Goal: Subscribe to service/newsletter

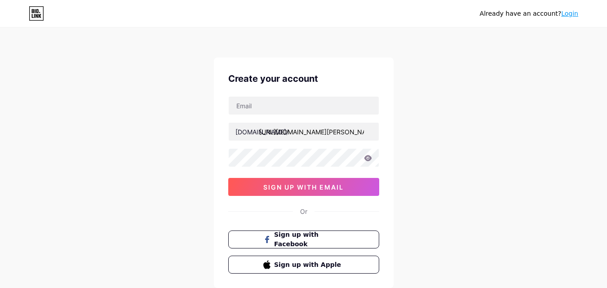
click at [31, 8] on icon at bounding box center [36, 13] width 15 height 14
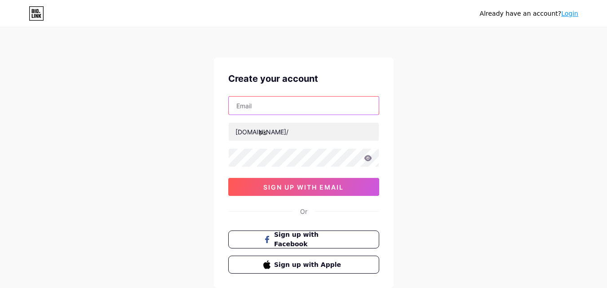
click at [290, 107] on input "text" at bounding box center [304, 106] width 150 height 18
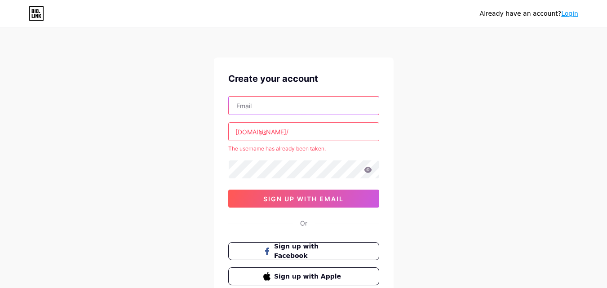
paste input "[EMAIL_ADDRESS][DOMAIN_NAME]"
type input "[EMAIL_ADDRESS][DOMAIN_NAME]"
click at [369, 171] on icon at bounding box center [368, 170] width 8 height 6
click at [369, 171] on icon at bounding box center [367, 170] width 8 height 6
click at [437, 169] on div "Already have an account? Login Create your account [EMAIL_ADDRESS][DOMAIN_NAME]…" at bounding box center [303, 177] width 607 height 355
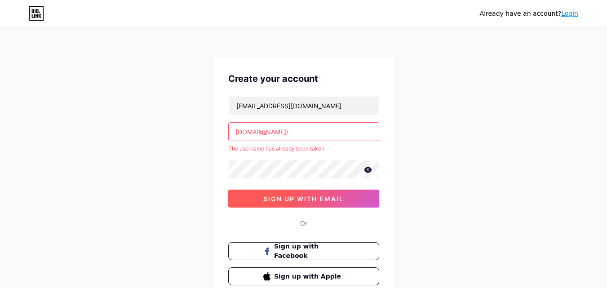
click at [297, 202] on span "sign up with email" at bounding box center [303, 199] width 80 height 8
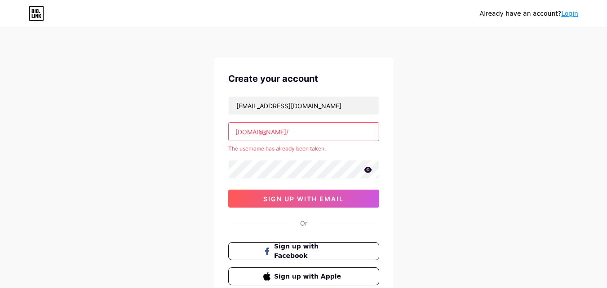
click at [307, 130] on input "pk" at bounding box center [304, 132] width 150 height 18
paste input "selvbetjening"
type input "selvbetjening"
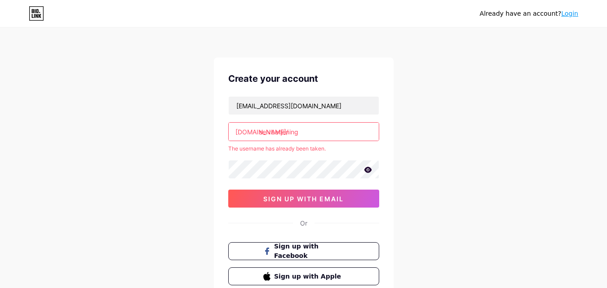
click at [414, 135] on div "Already have an account? Login Create your account [EMAIL_ADDRESS][DOMAIN_NAME]…" at bounding box center [303, 177] width 607 height 355
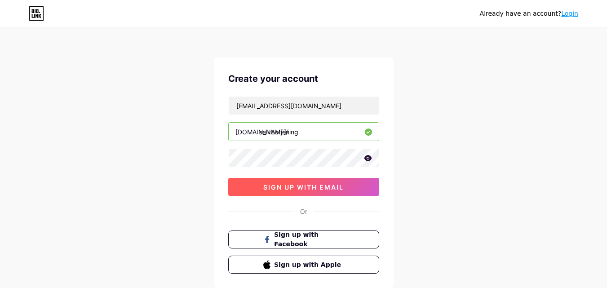
click at [318, 186] on span "sign up with email" at bounding box center [303, 187] width 80 height 8
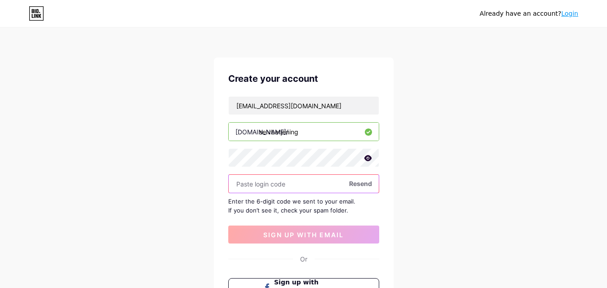
paste input "527725"
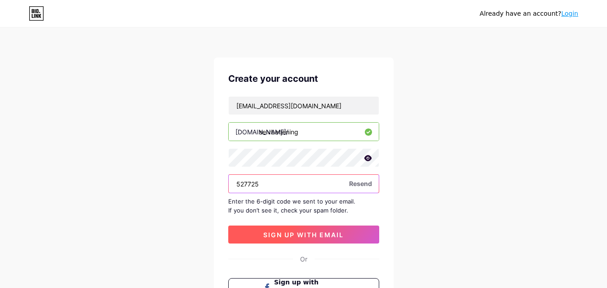
type input "527725"
click at [306, 230] on button "sign up with email" at bounding box center [303, 234] width 151 height 18
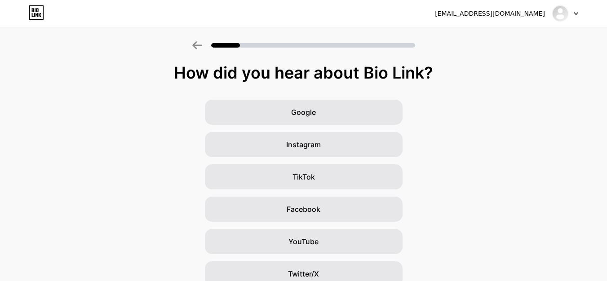
click at [591, 161] on div "Google Instagram TikTok Facebook YouTube Twitter/X Friends/family Other" at bounding box center [303, 226] width 607 height 252
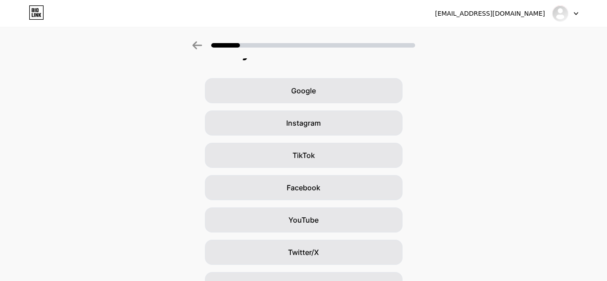
scroll to position [14, 0]
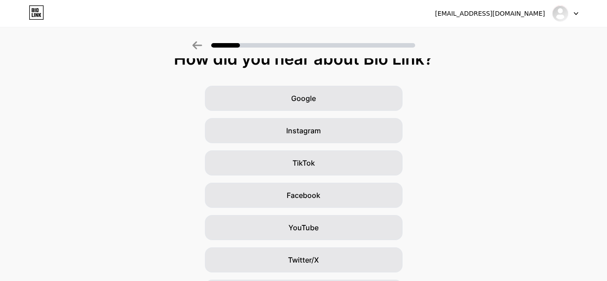
click at [498, 120] on div "Google Instagram TikTok Facebook YouTube Twitter/X Friends/family Other" at bounding box center [303, 212] width 607 height 252
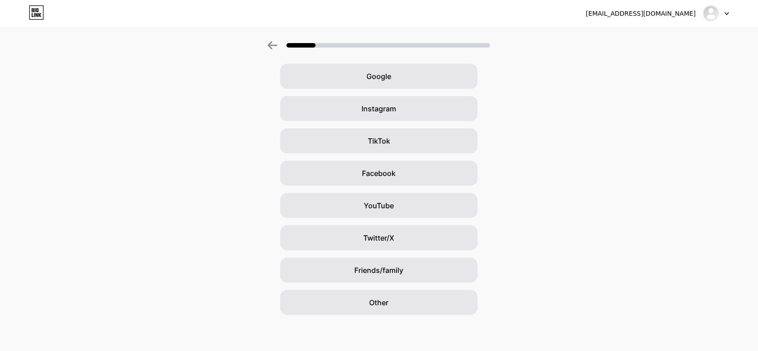
scroll to position [18, 0]
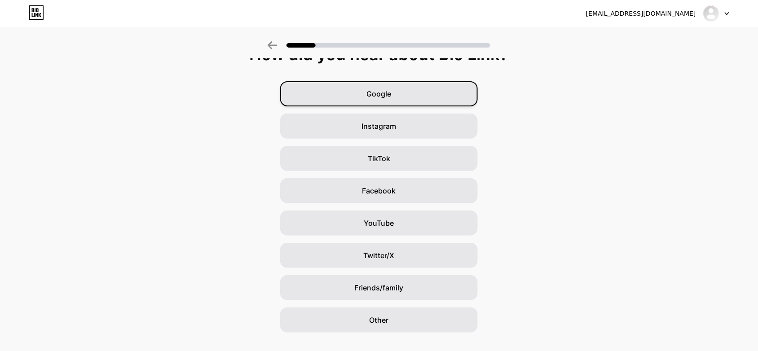
click at [403, 93] on div "Google" at bounding box center [379, 93] width 198 height 25
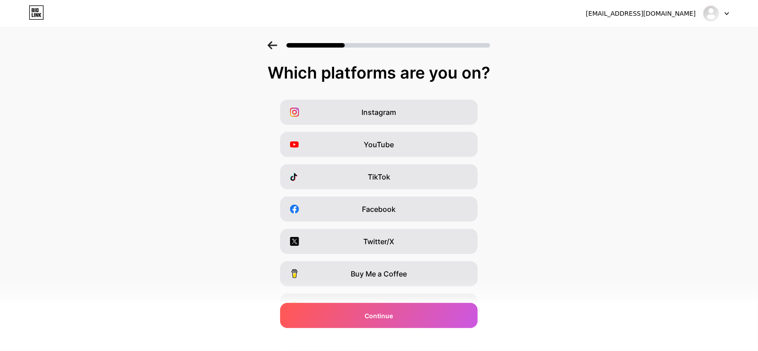
click at [606, 194] on div "Instagram YouTube TikTok Facebook Twitter/X Buy Me a Coffee Snapchat I have a w…" at bounding box center [378, 226] width 749 height 252
click at [433, 273] on div "Buy Me a Coffee" at bounding box center [379, 273] width 198 height 25
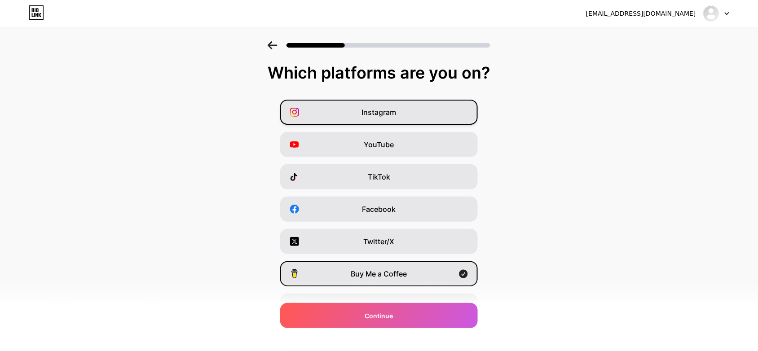
click at [410, 117] on div "Instagram" at bounding box center [379, 112] width 198 height 25
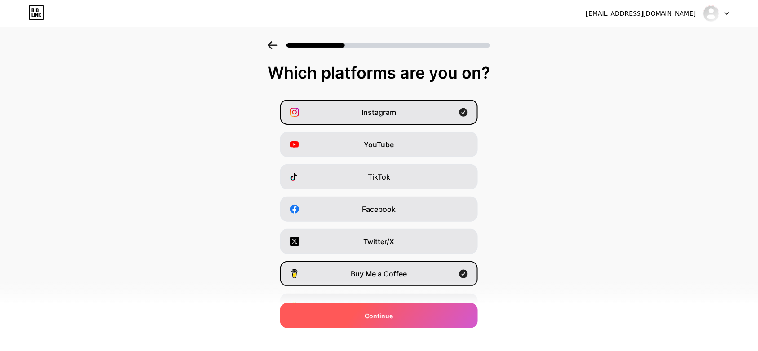
click at [447, 287] on div "Continue" at bounding box center [379, 315] width 198 height 25
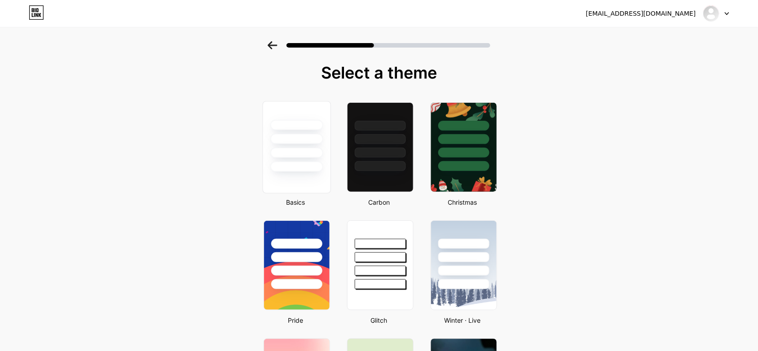
click at [317, 166] on div at bounding box center [296, 167] width 53 height 10
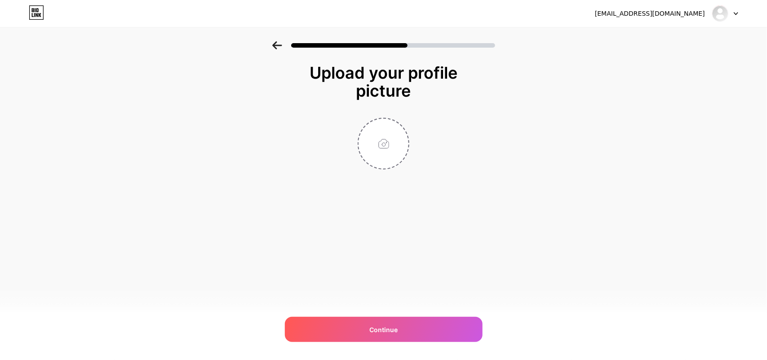
click at [593, 187] on div "Upload your profile picture Continue" at bounding box center [383, 127] width 767 height 173
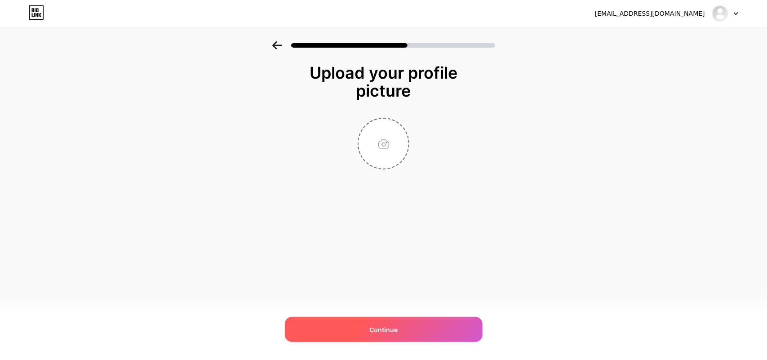
click at [413, 287] on div "Continue" at bounding box center [384, 329] width 198 height 25
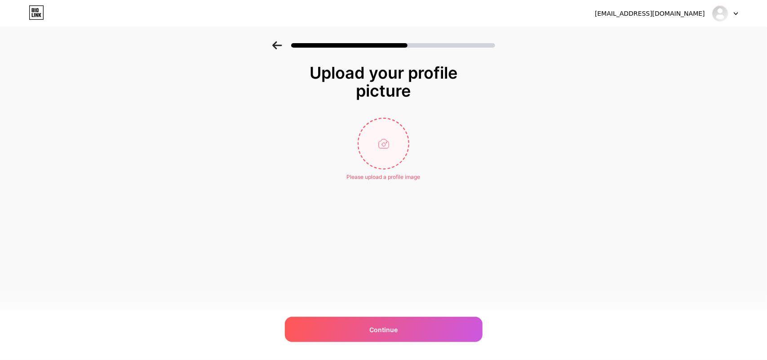
click at [374, 158] on input "file" at bounding box center [383, 144] width 50 height 50
type input "C:\fakepath\dk_hostmaster_logo.svg.png"
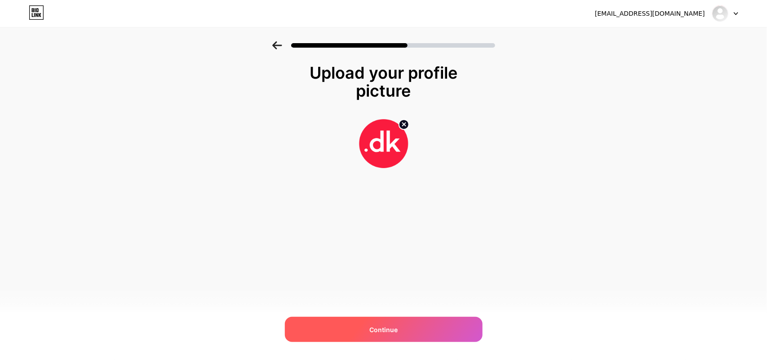
click at [385, 287] on div "Continue" at bounding box center [384, 329] width 198 height 25
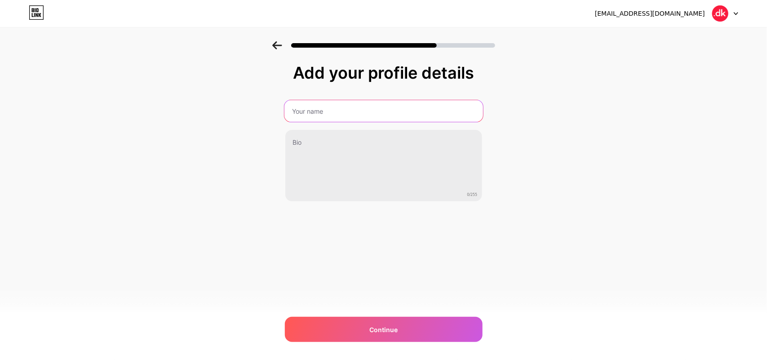
click at [387, 106] on input "text" at bounding box center [383, 111] width 199 height 22
paste input "[DOMAIN_NAME]"
click at [344, 115] on input "[DOMAIN_NAME]" at bounding box center [383, 111] width 199 height 22
type input "punktum"
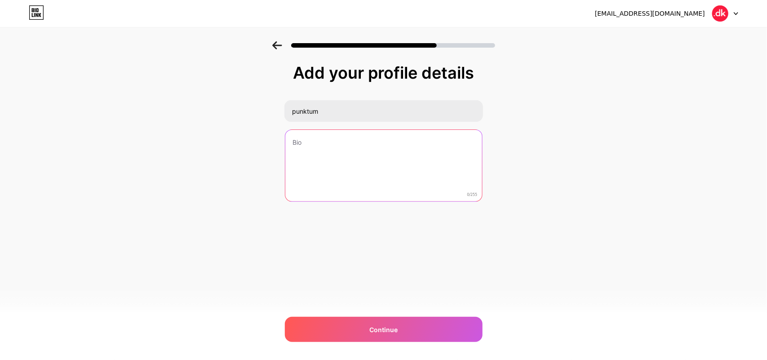
click at [339, 156] on textarea at bounding box center [383, 166] width 197 height 72
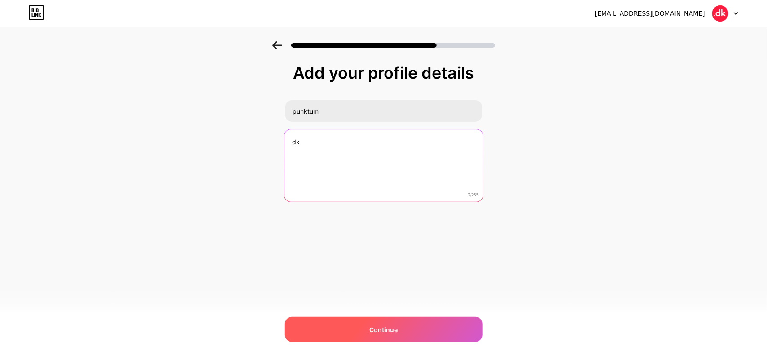
type textarea "dk"
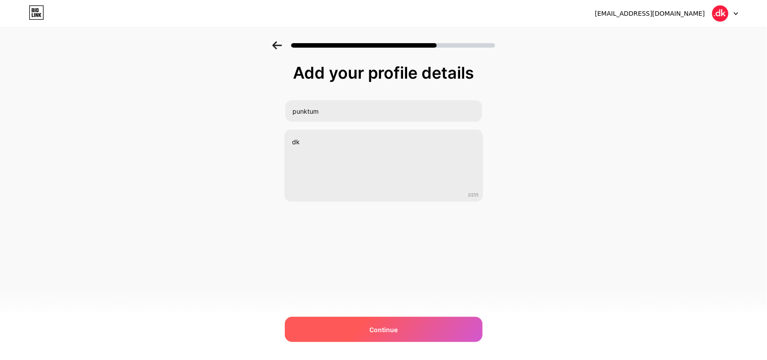
click at [402, 287] on div "Continue" at bounding box center [384, 329] width 198 height 25
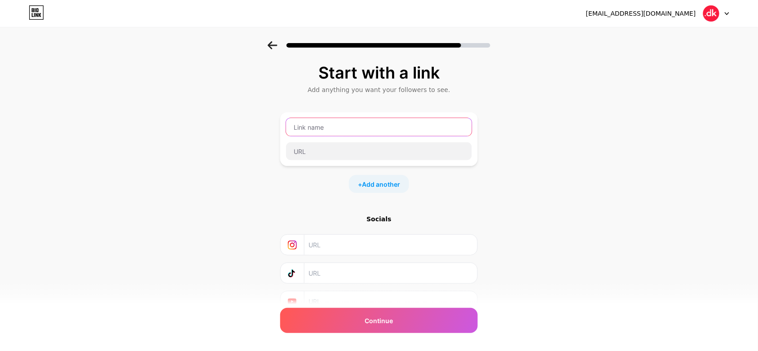
click at [405, 127] on input "text" at bounding box center [379, 127] width 186 height 18
click at [389, 124] on input "text" at bounding box center [379, 127] width 186 height 18
paste input "[URL][DOMAIN_NAME][PERSON_NAME]"
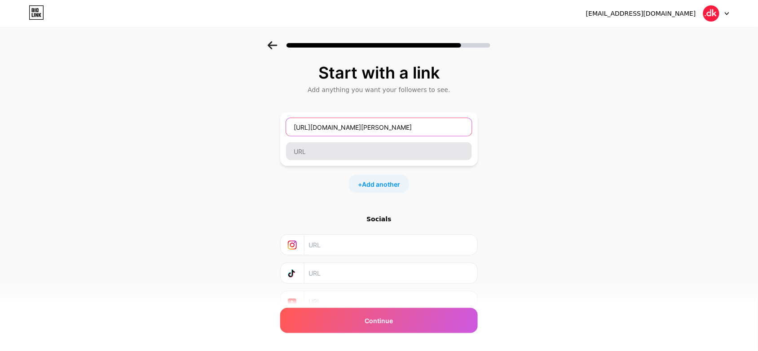
type input "[URL][DOMAIN_NAME][PERSON_NAME]"
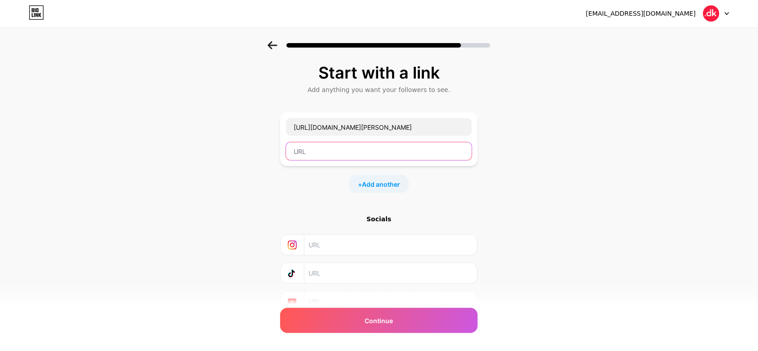
click at [392, 152] on input "text" at bounding box center [379, 151] width 186 height 18
click at [409, 149] on input "text" at bounding box center [379, 151] width 186 height 18
paste input "[URL][DOMAIN_NAME][PERSON_NAME]"
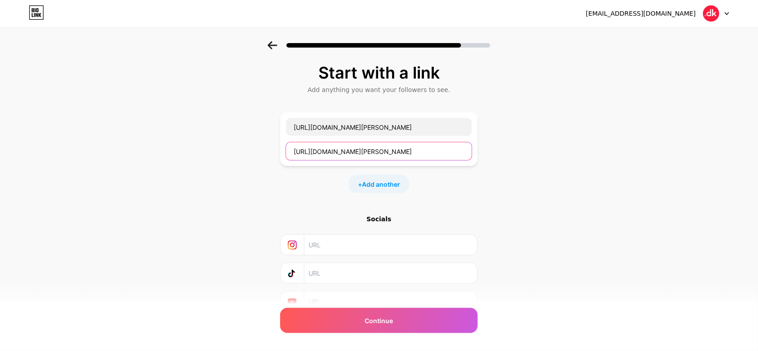
scroll to position [0, 31]
type input "[URL][DOMAIN_NAME][PERSON_NAME]"
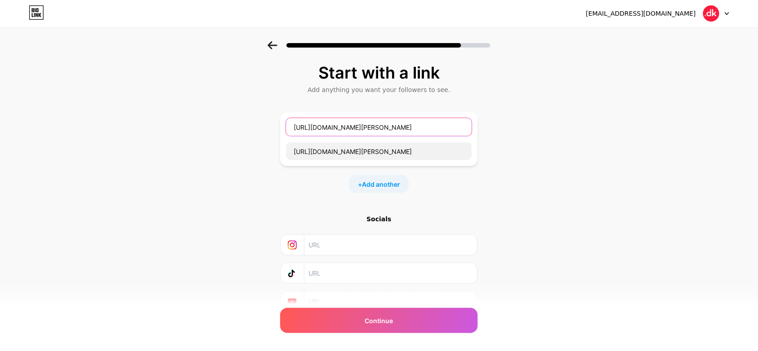
click at [393, 130] on input "[URL][DOMAIN_NAME][PERSON_NAME]" at bounding box center [379, 127] width 186 height 18
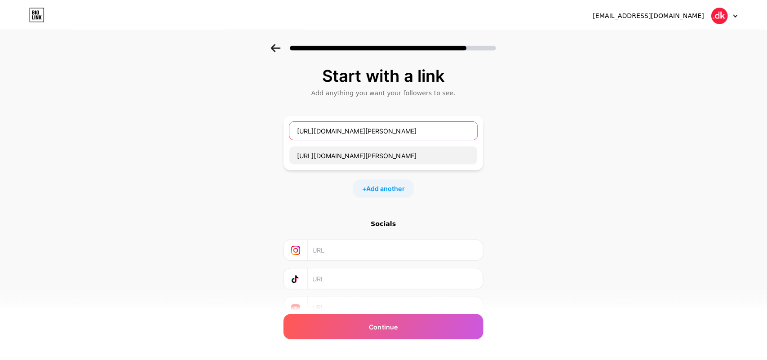
scroll to position [0, 0]
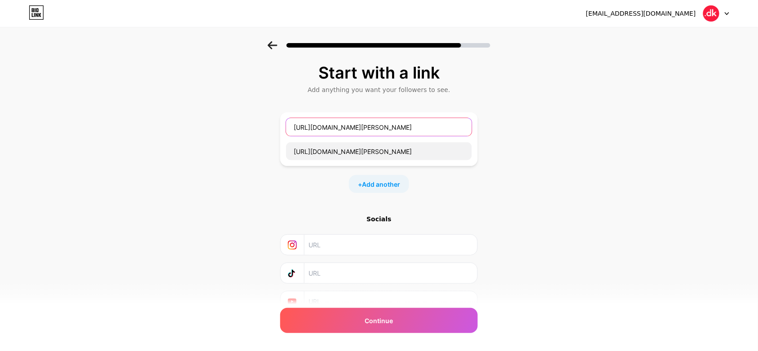
click at [393, 130] on input "[URL][DOMAIN_NAME][PERSON_NAME]" at bounding box center [379, 127] width 186 height 18
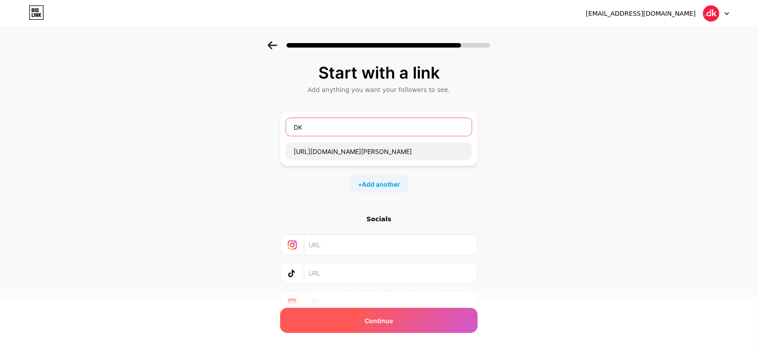
type input "DK"
click at [387, 287] on span "Continue" at bounding box center [379, 320] width 28 height 9
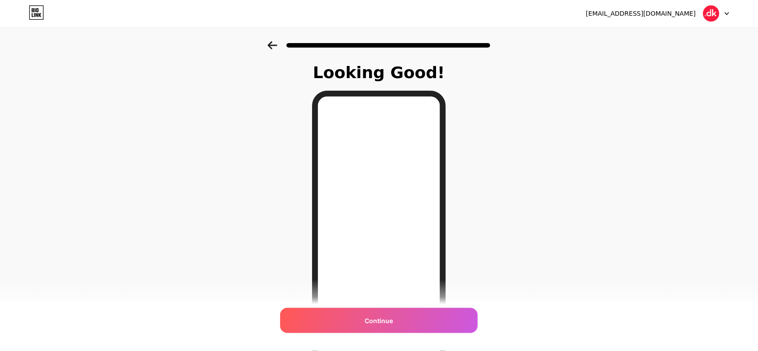
click at [275, 48] on icon at bounding box center [273, 45] width 10 height 8
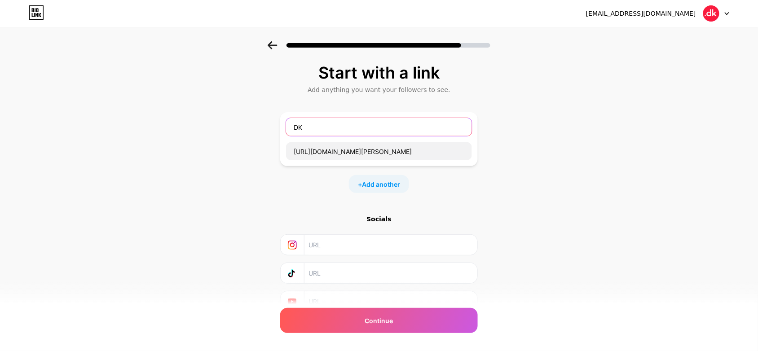
click at [349, 130] on input "DK" at bounding box center [379, 127] width 186 height 18
paste input "[DOMAIN_NAME]"
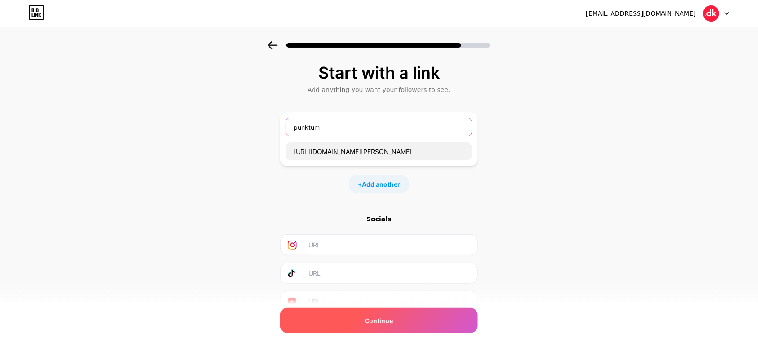
type input "punktum"
click at [393, 287] on div "Continue" at bounding box center [379, 320] width 198 height 25
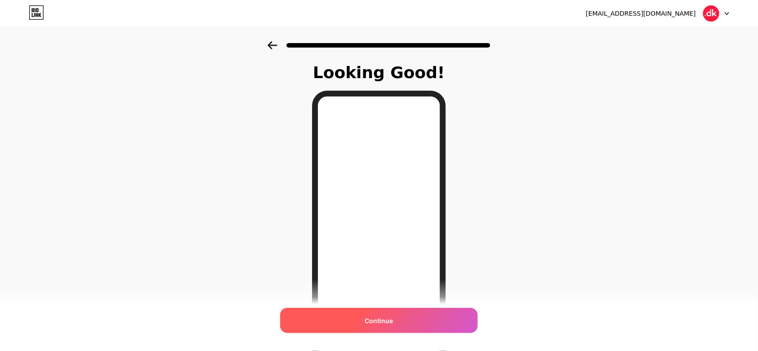
click at [391, 287] on span "Continue" at bounding box center [379, 320] width 28 height 9
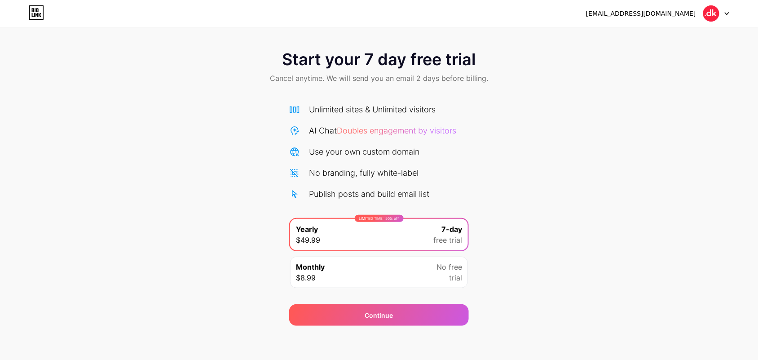
click at [412, 270] on div "Monthly $8.99 No free trial" at bounding box center [379, 271] width 178 height 31
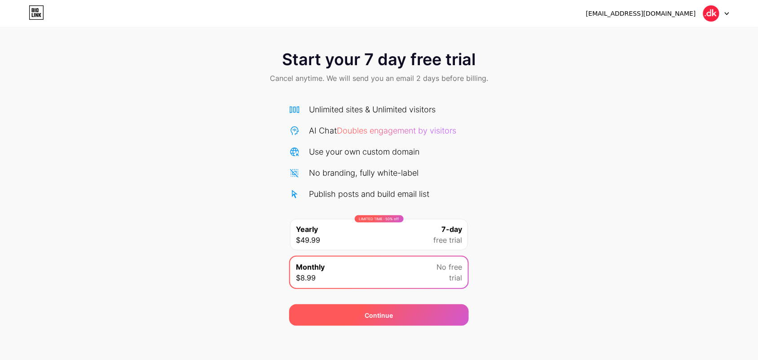
click at [396, 287] on div "Continue" at bounding box center [379, 315] width 180 height 22
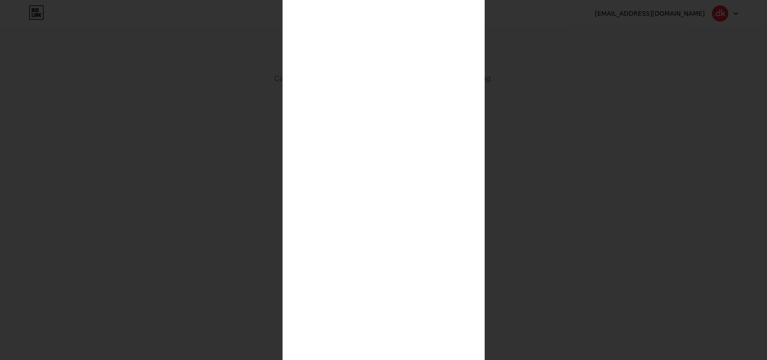
scroll to position [176, 0]
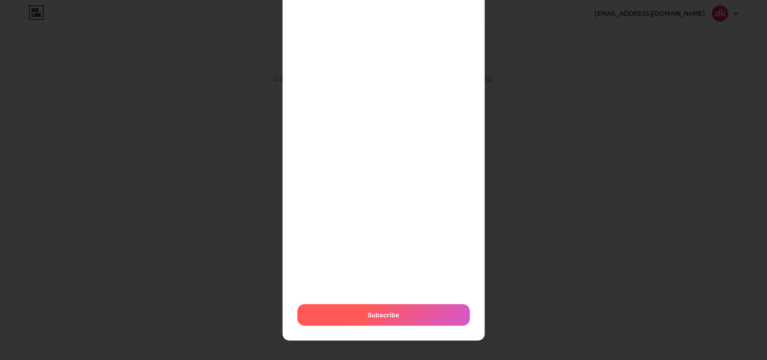
click at [373, 287] on span "Subscribe" at bounding box center [383, 314] width 31 height 9
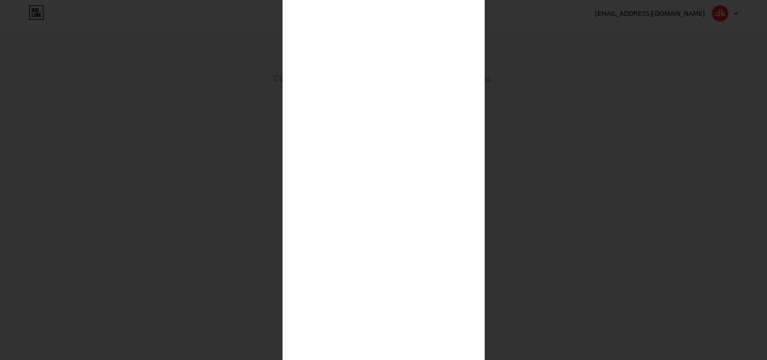
scroll to position [95, 0]
click at [477, 145] on div "$8.99 per month Or Subscribe Your card has expired." at bounding box center [384, 179] width 202 height 508
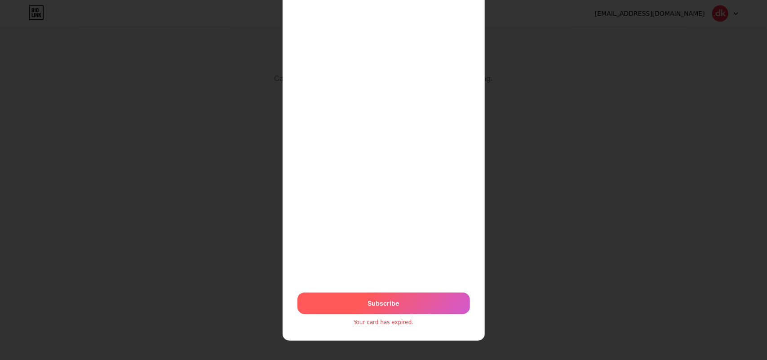
click at [380, 287] on div "Subscribe" at bounding box center [383, 303] width 172 height 22
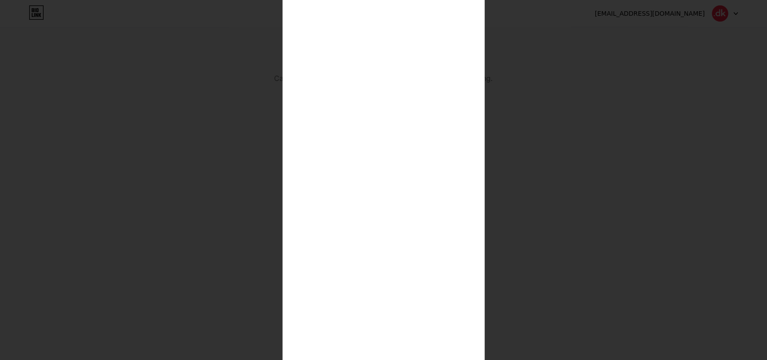
scroll to position [63, 0]
click at [476, 178] on div "$8.99 per month Or Subscribe Your card was declined." at bounding box center [384, 210] width 202 height 508
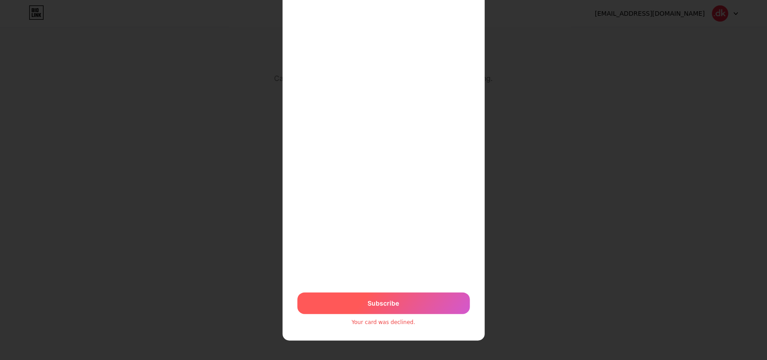
click at [385, 287] on span "Subscribe" at bounding box center [383, 303] width 13 height 32
click at [392, 287] on span "Subscribe" at bounding box center [383, 303] width 32 height 22
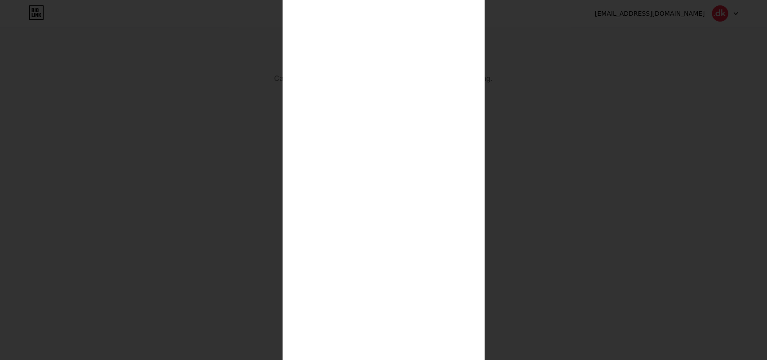
scroll to position [94, 0]
click at [473, 150] on div "$8.99 per month Or Subscribe Your card was declined." at bounding box center [384, 179] width 202 height 508
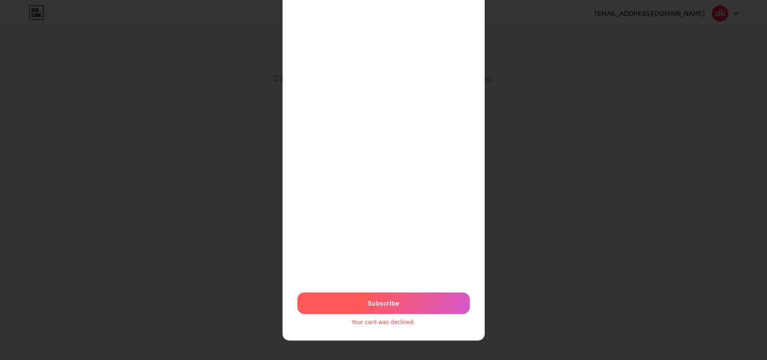
click at [393, 287] on div "Subscribe" at bounding box center [383, 303] width 172 height 22
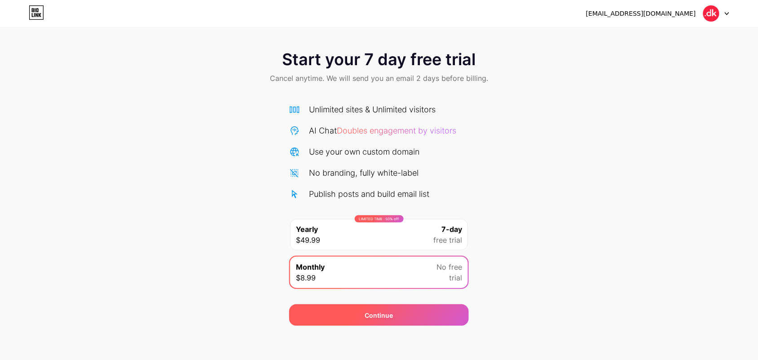
click at [376, 287] on span "Continue" at bounding box center [379, 314] width 28 height 9
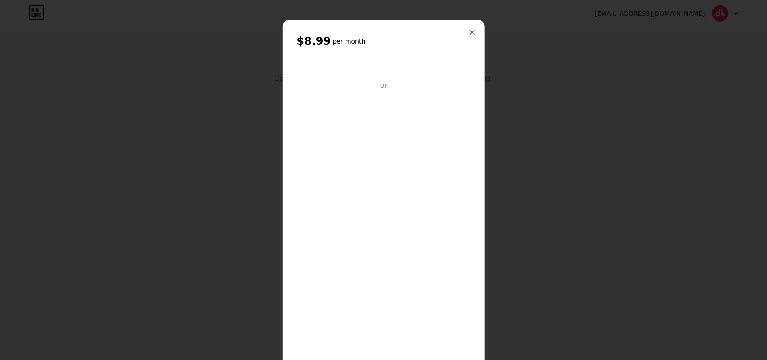
scroll to position [8, 0]
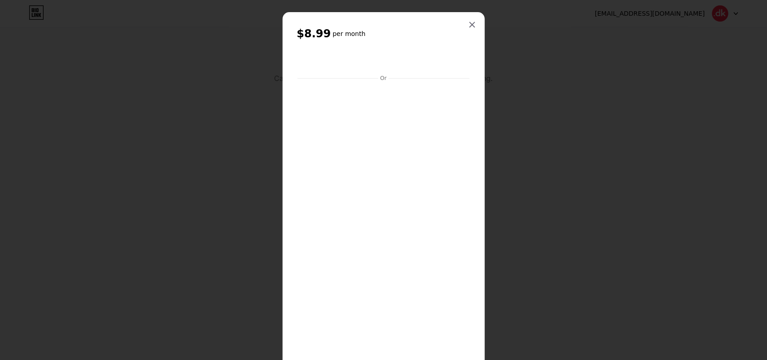
click at [606, 163] on div at bounding box center [383, 172] width 767 height 360
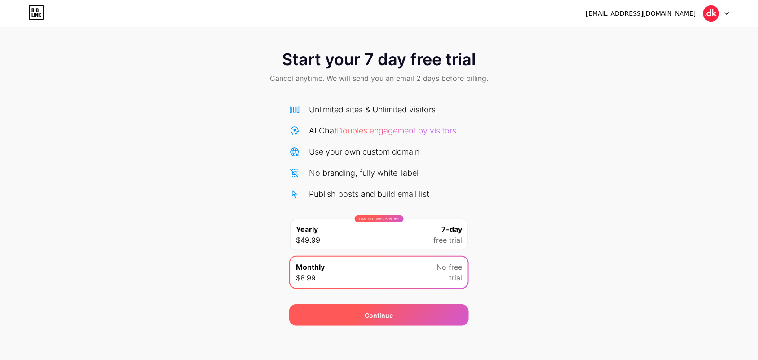
click at [393, 287] on div "Continue" at bounding box center [379, 315] width 180 height 22
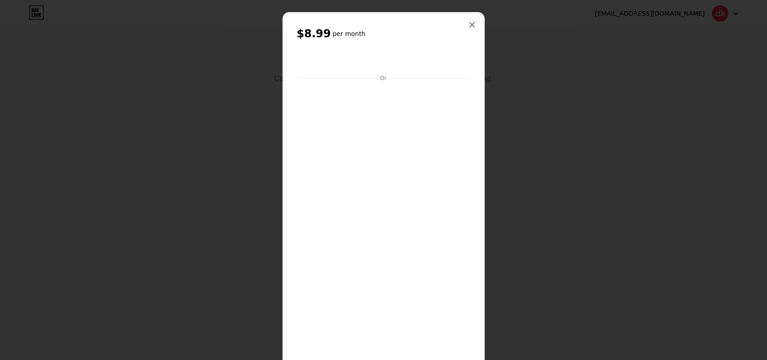
click at [473, 181] on div "$8.99 per month Or Subscribe" at bounding box center [384, 260] width 202 height 497
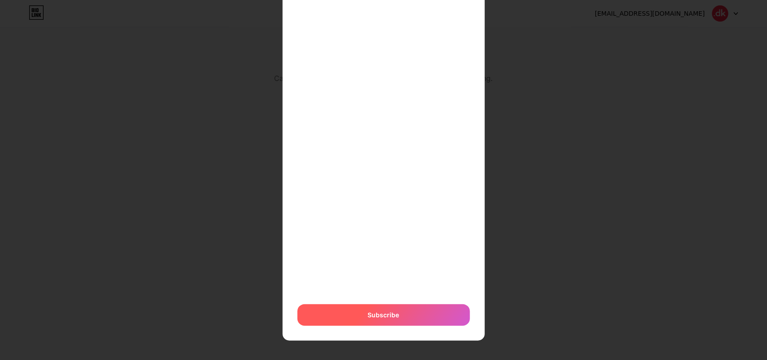
click at [380, 287] on span "Subscribe" at bounding box center [383, 314] width 31 height 9
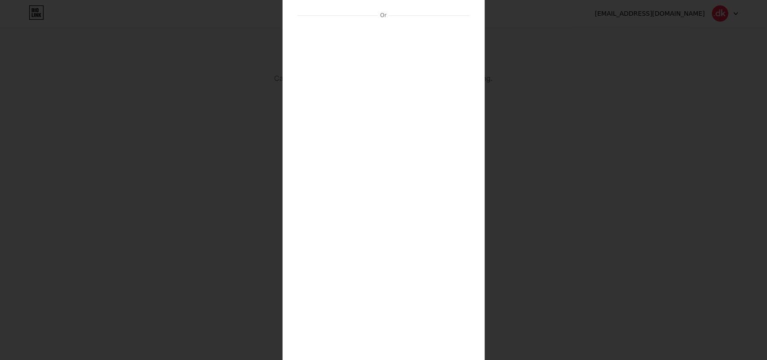
scroll to position [57, 0]
click at [478, 168] on div "$8.99 per month Or Subscribe Your card was declined." at bounding box center [384, 217] width 202 height 508
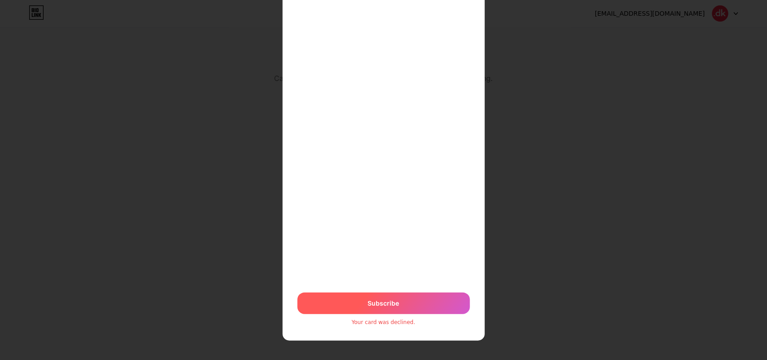
click at [380, 287] on div "Subscribe" at bounding box center [383, 303] width 172 height 22
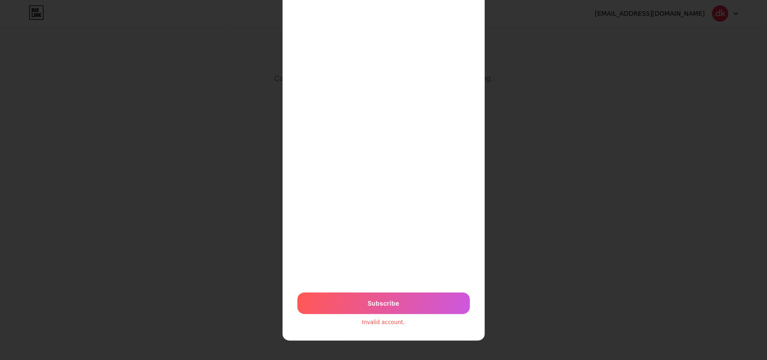
scroll to position [71, 0]
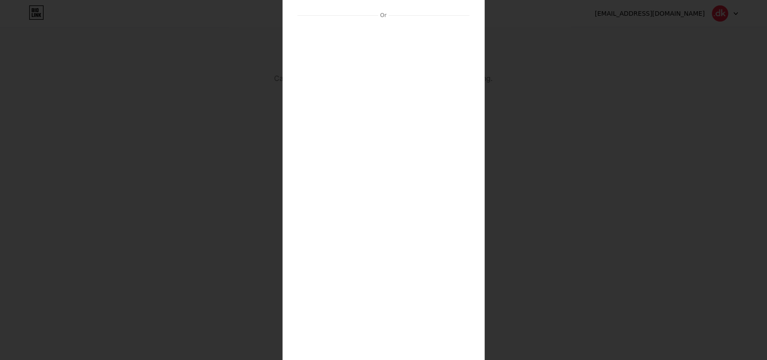
click at [472, 156] on div "$8.99 per month Or Subscribe Invalid account." at bounding box center [384, 203] width 202 height 508
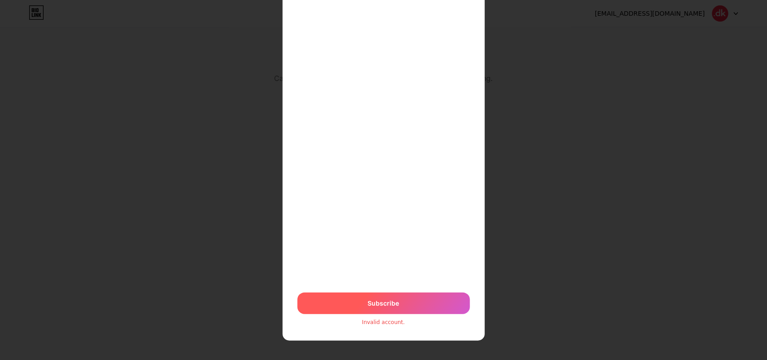
click at [383, 287] on span "Subscribe" at bounding box center [383, 302] width 31 height 9
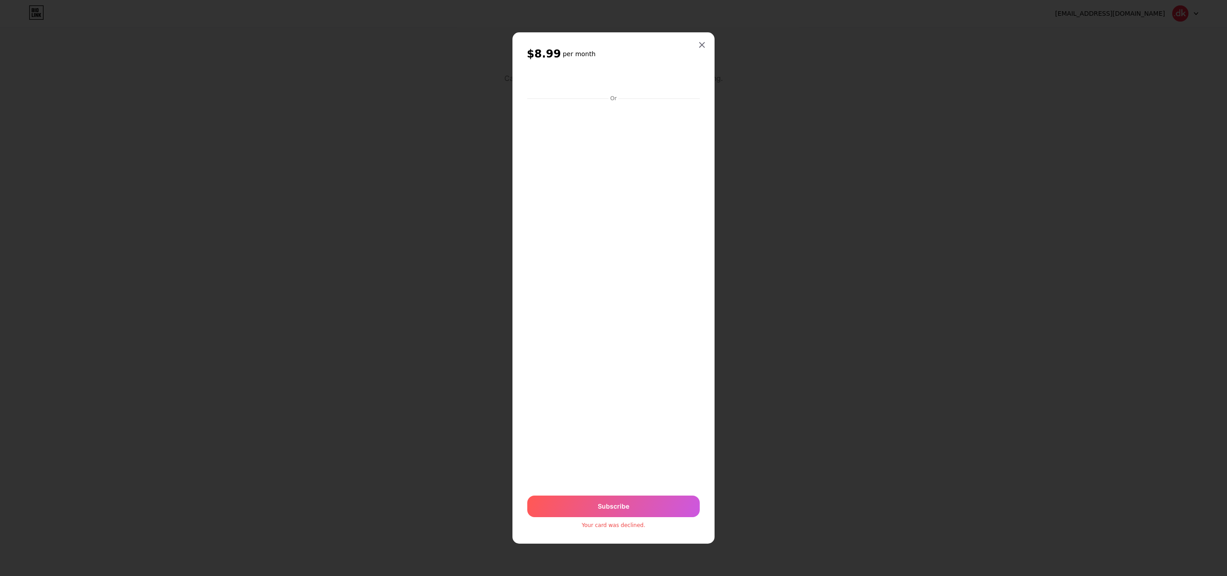
scroll to position [0, 0]
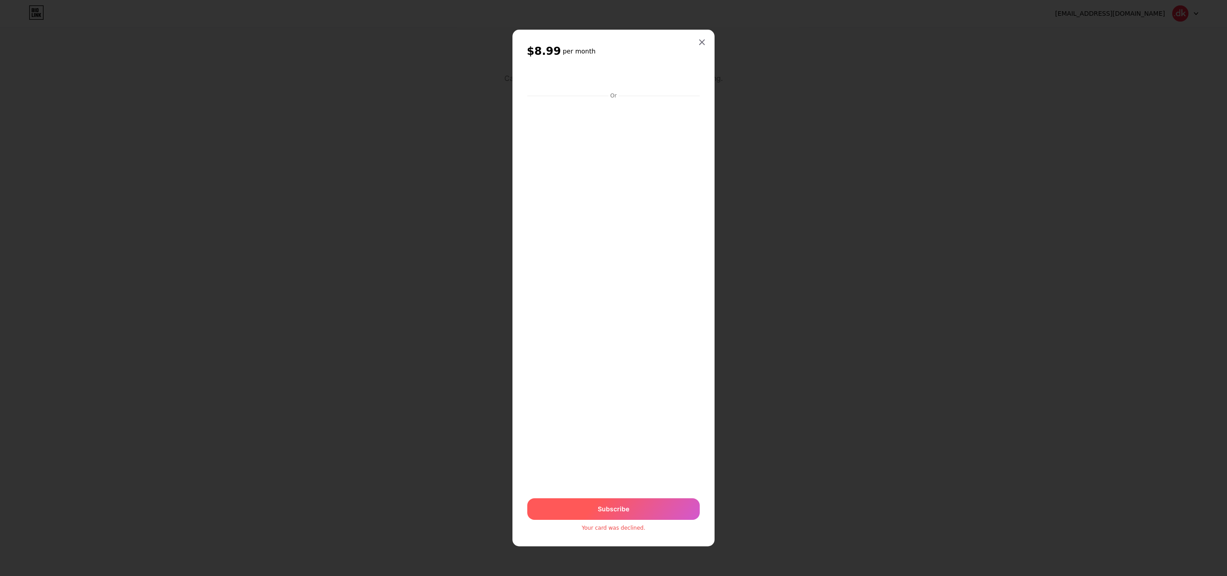
click at [606, 287] on span "Subscribe" at bounding box center [613, 508] width 31 height 9
